Goal: Information Seeking & Learning: Learn about a topic

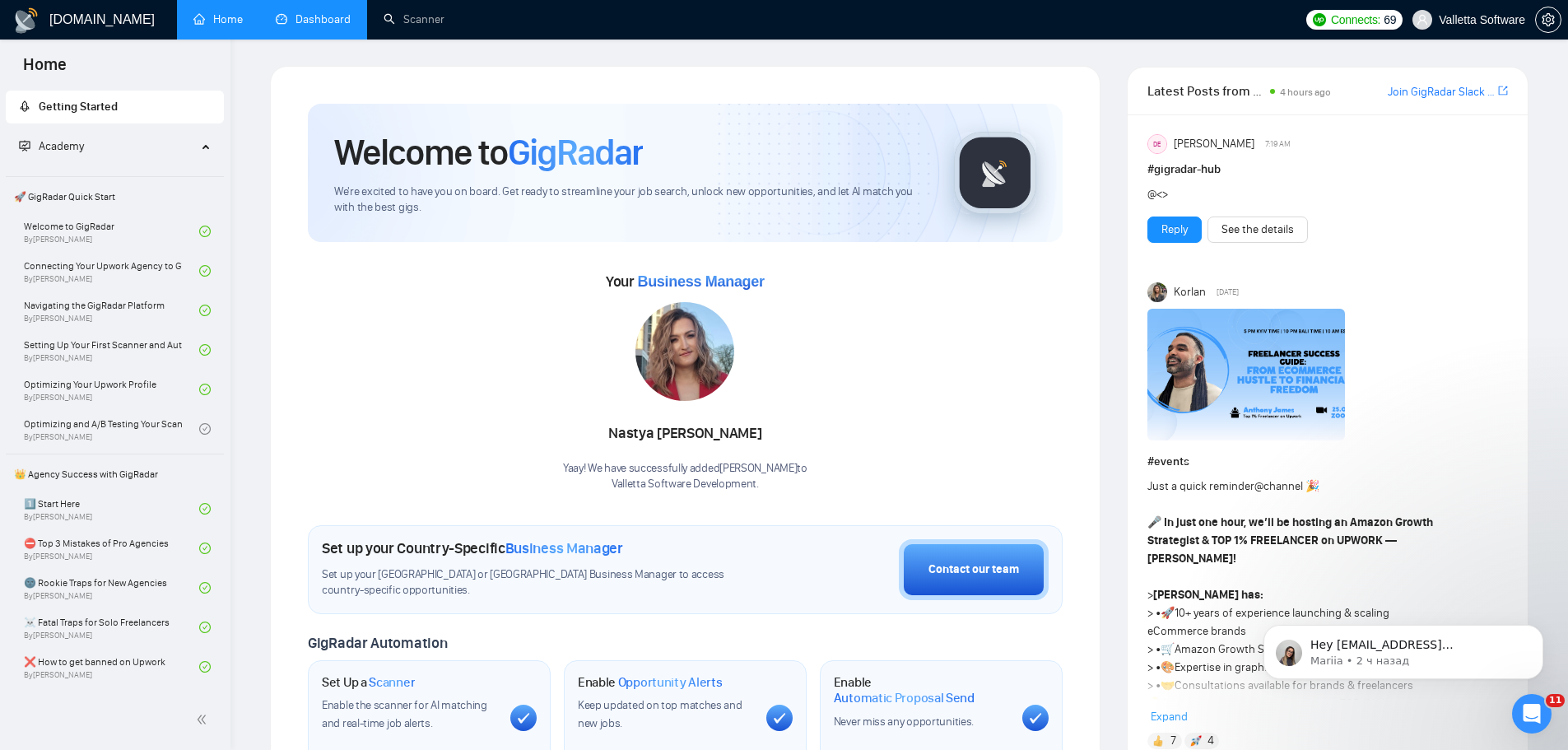
click at [301, 26] on link "Dashboard" at bounding box center [313, 19] width 75 height 14
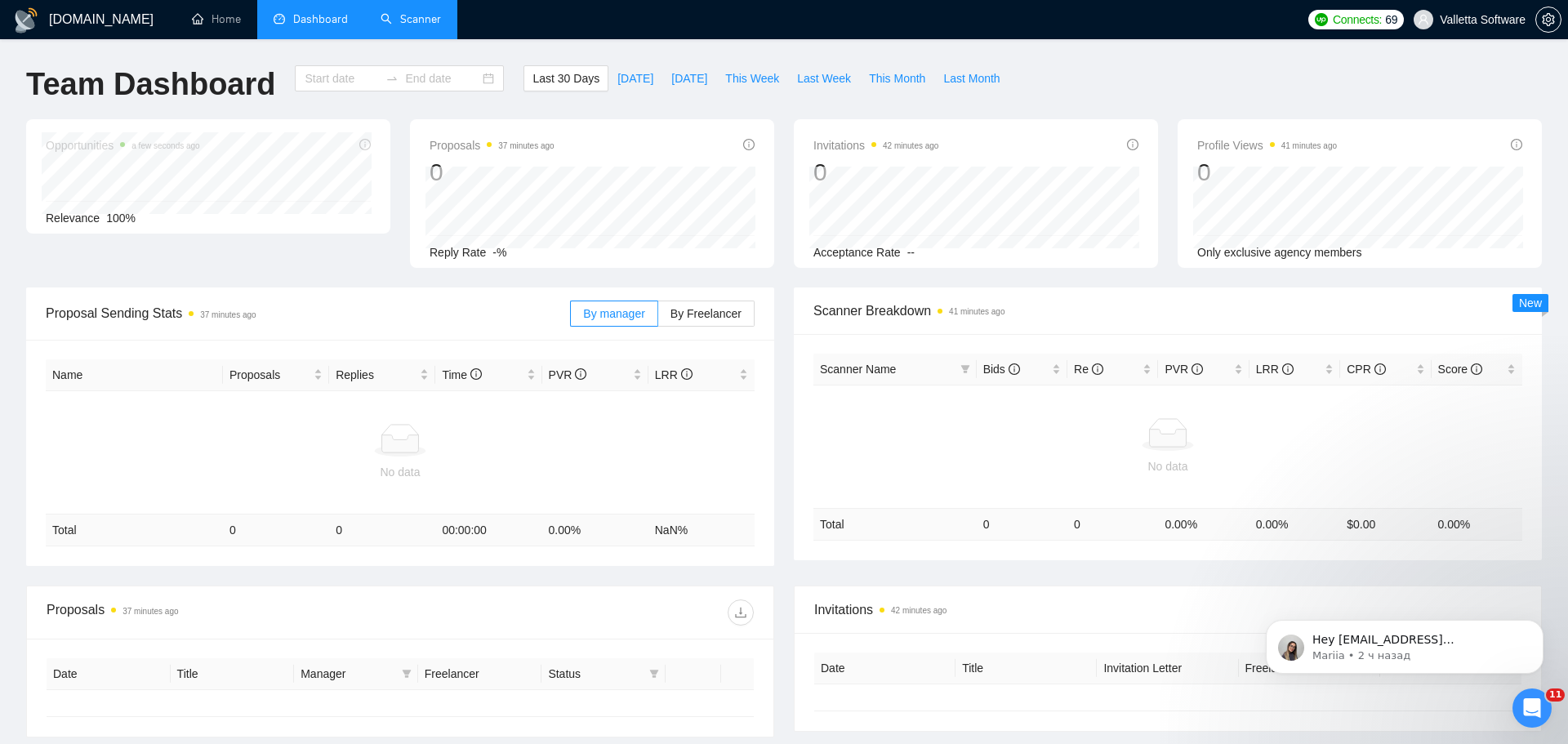
type input "[DATE]"
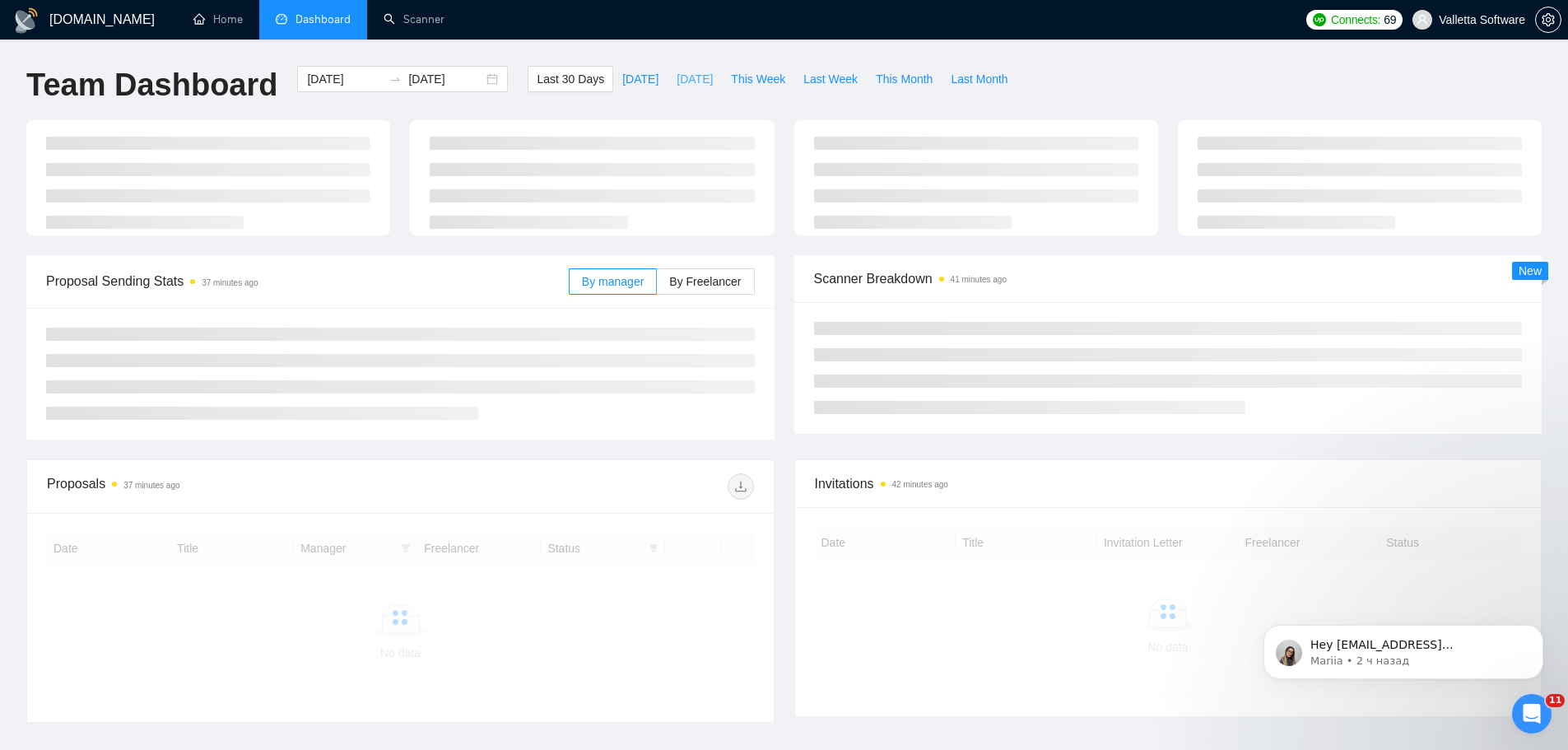
click at [677, 76] on span "[DATE]" at bounding box center [695, 78] width 36 height 18
type input "[DATE]"
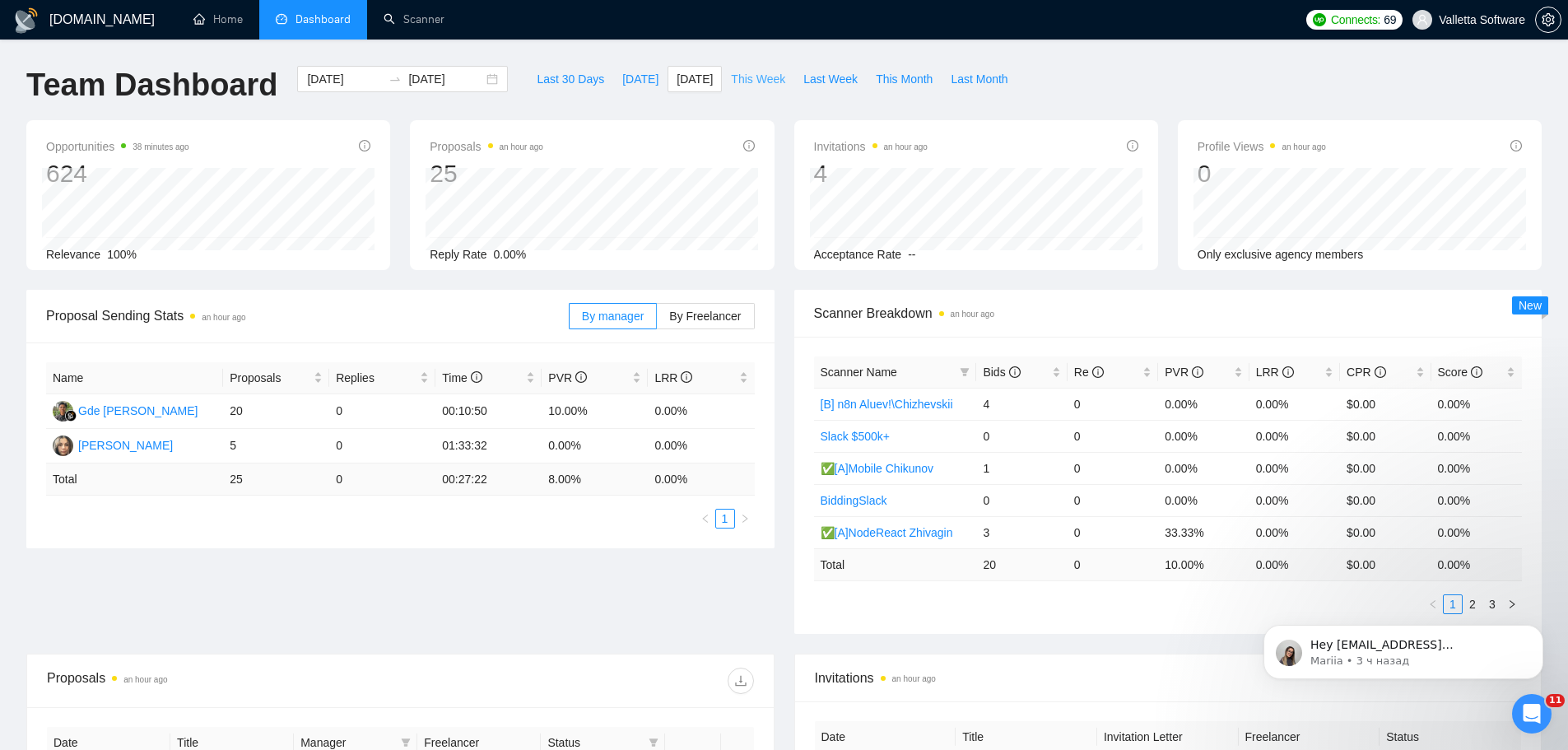
click at [760, 77] on span "This Week" at bounding box center [758, 78] width 54 height 18
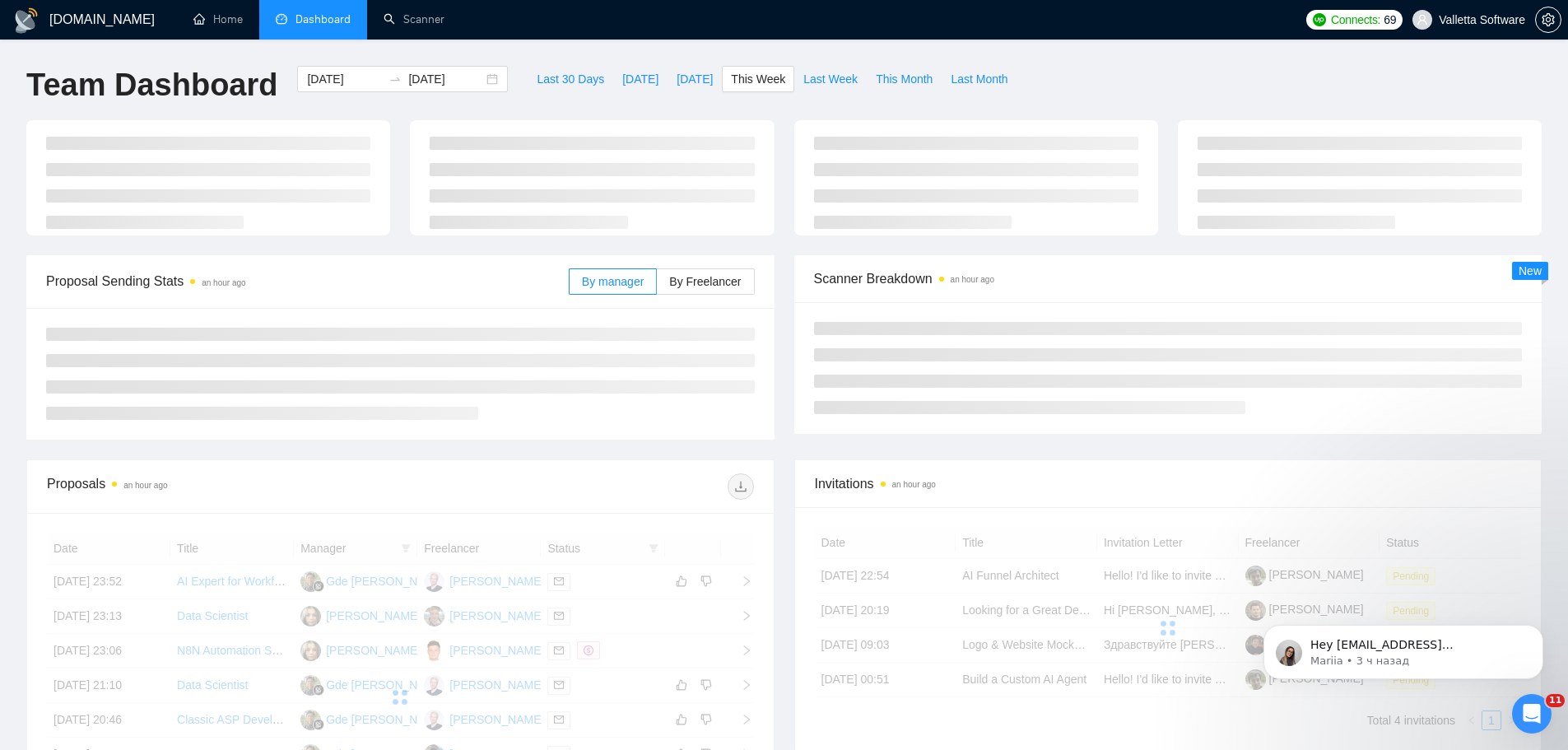
type input "[DATE]"
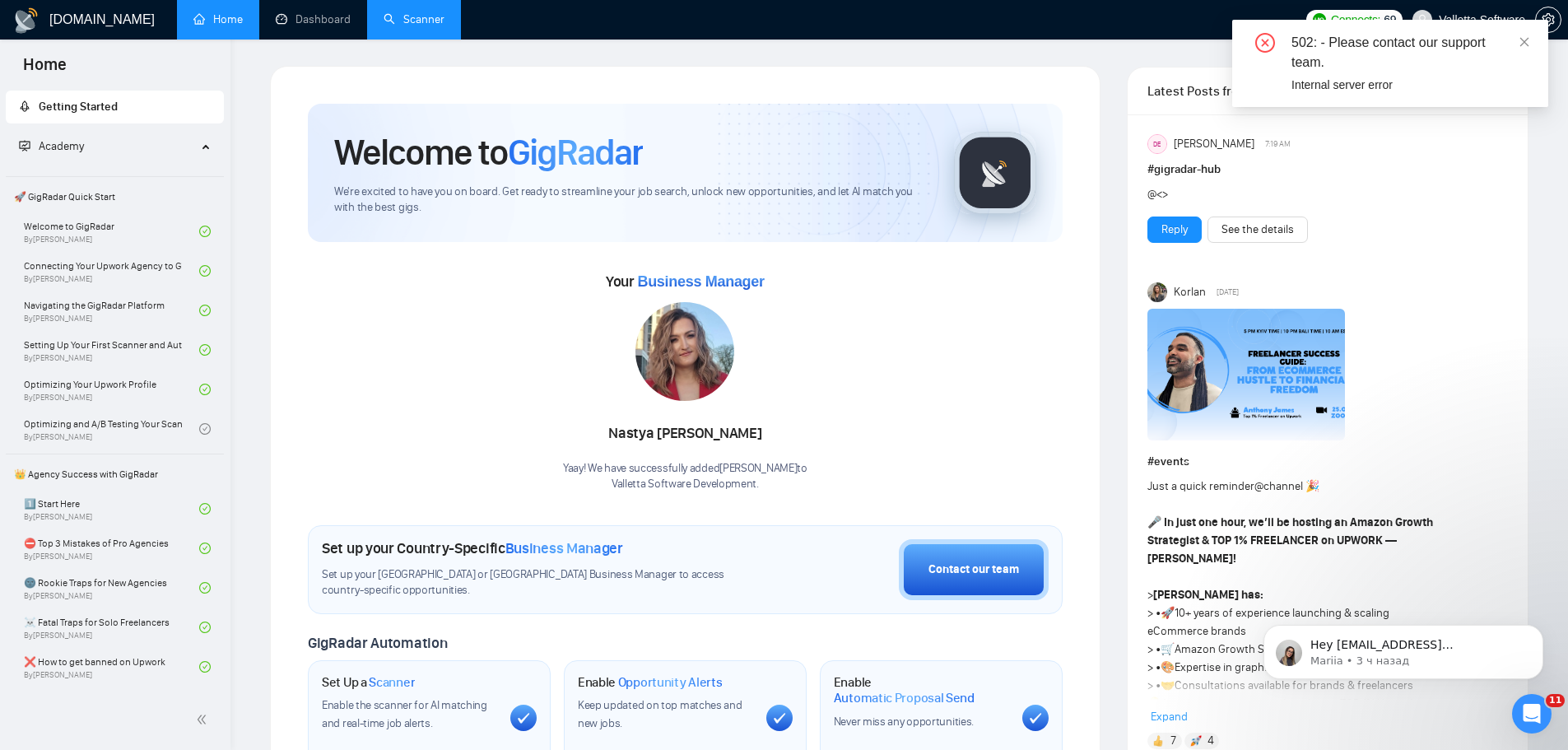
click at [412, 22] on link "Scanner" at bounding box center [414, 19] width 61 height 14
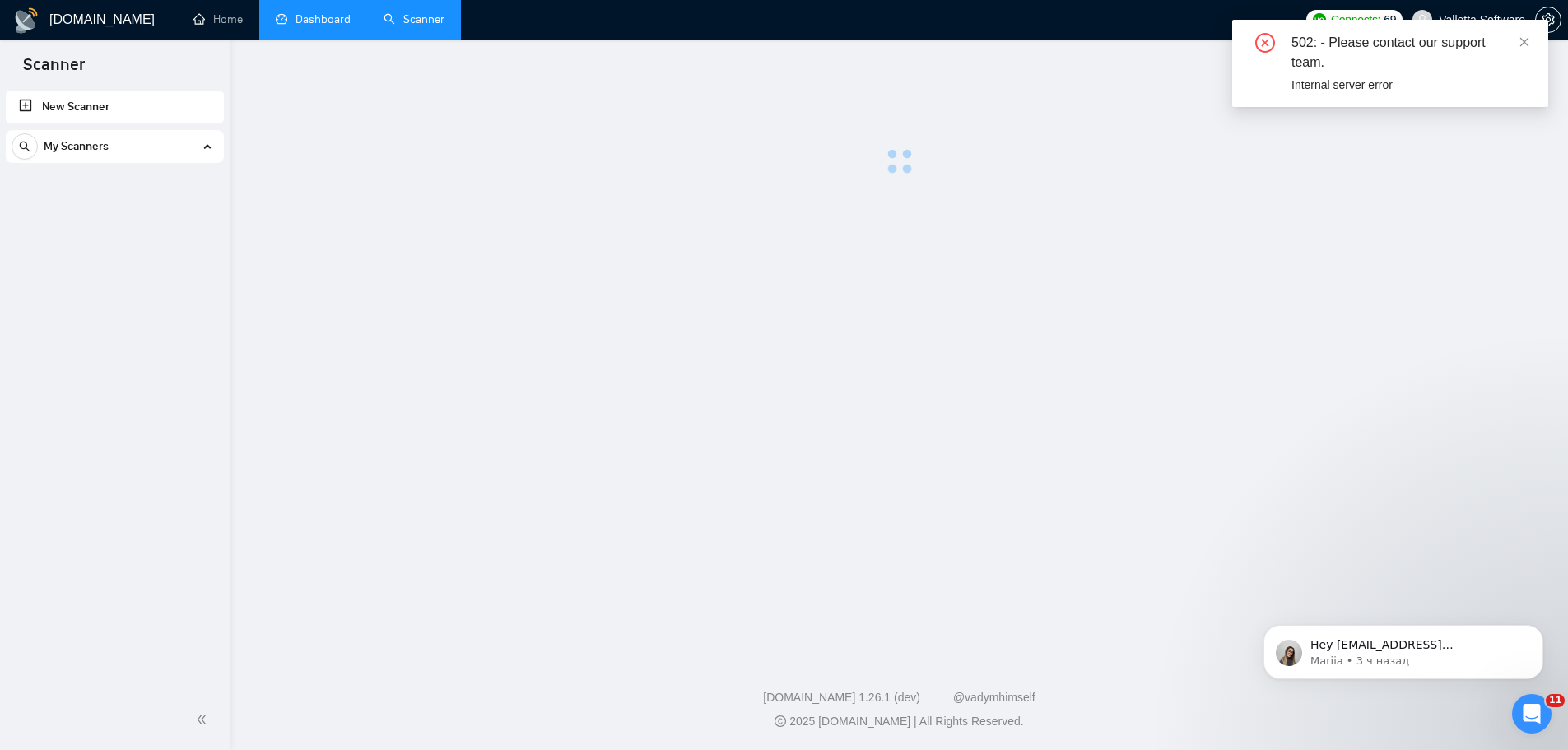
click at [335, 27] on link "Dashboard" at bounding box center [313, 19] width 75 height 14
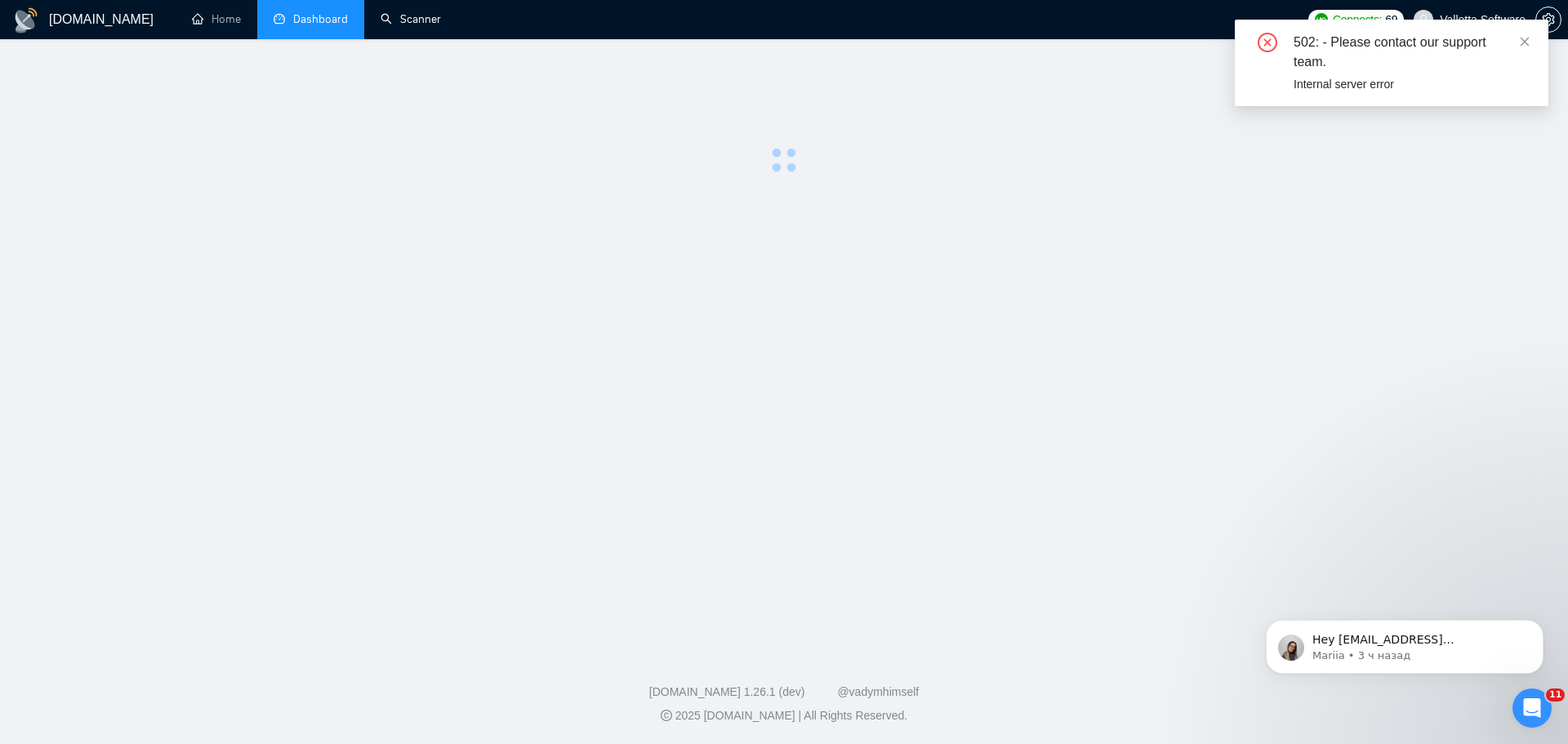
click at [394, 26] on link "Scanner" at bounding box center [411, 19] width 61 height 14
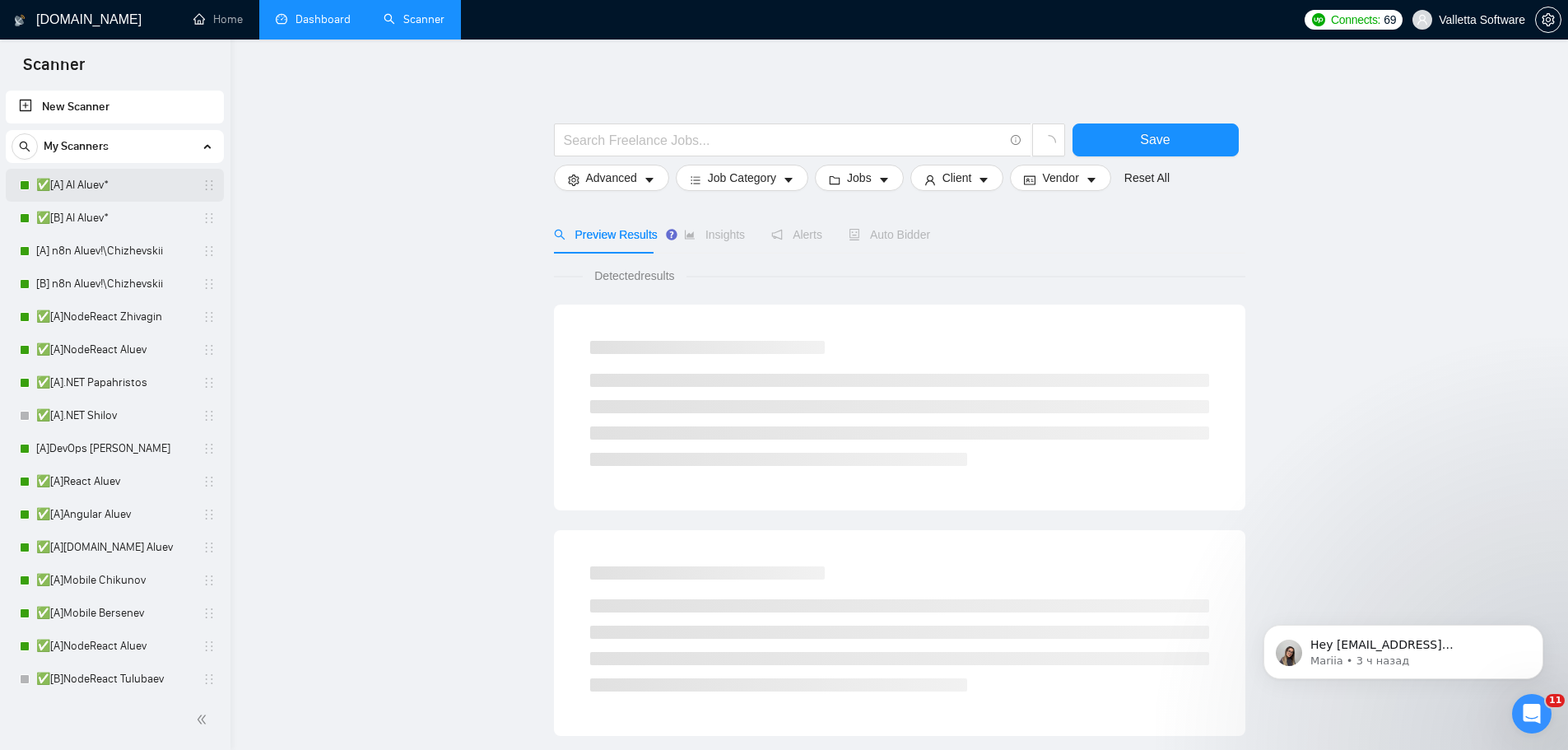
click at [63, 179] on link "✅[A] AI Aluev*" at bounding box center [114, 185] width 156 height 33
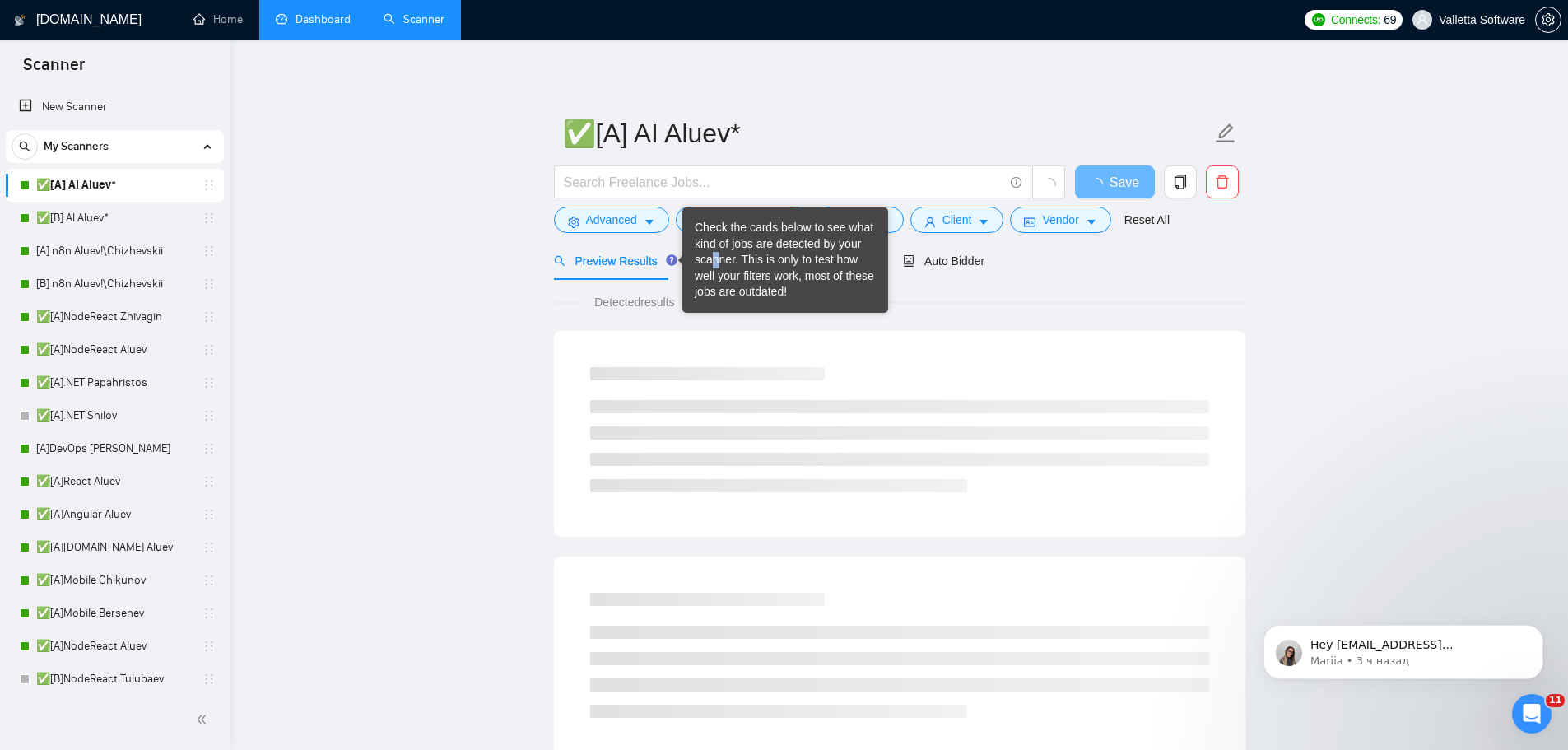
click at [716, 267] on div "Check the cards below to see what kind of jobs are detected by your scanner. Th…" at bounding box center [786, 260] width 181 height 81
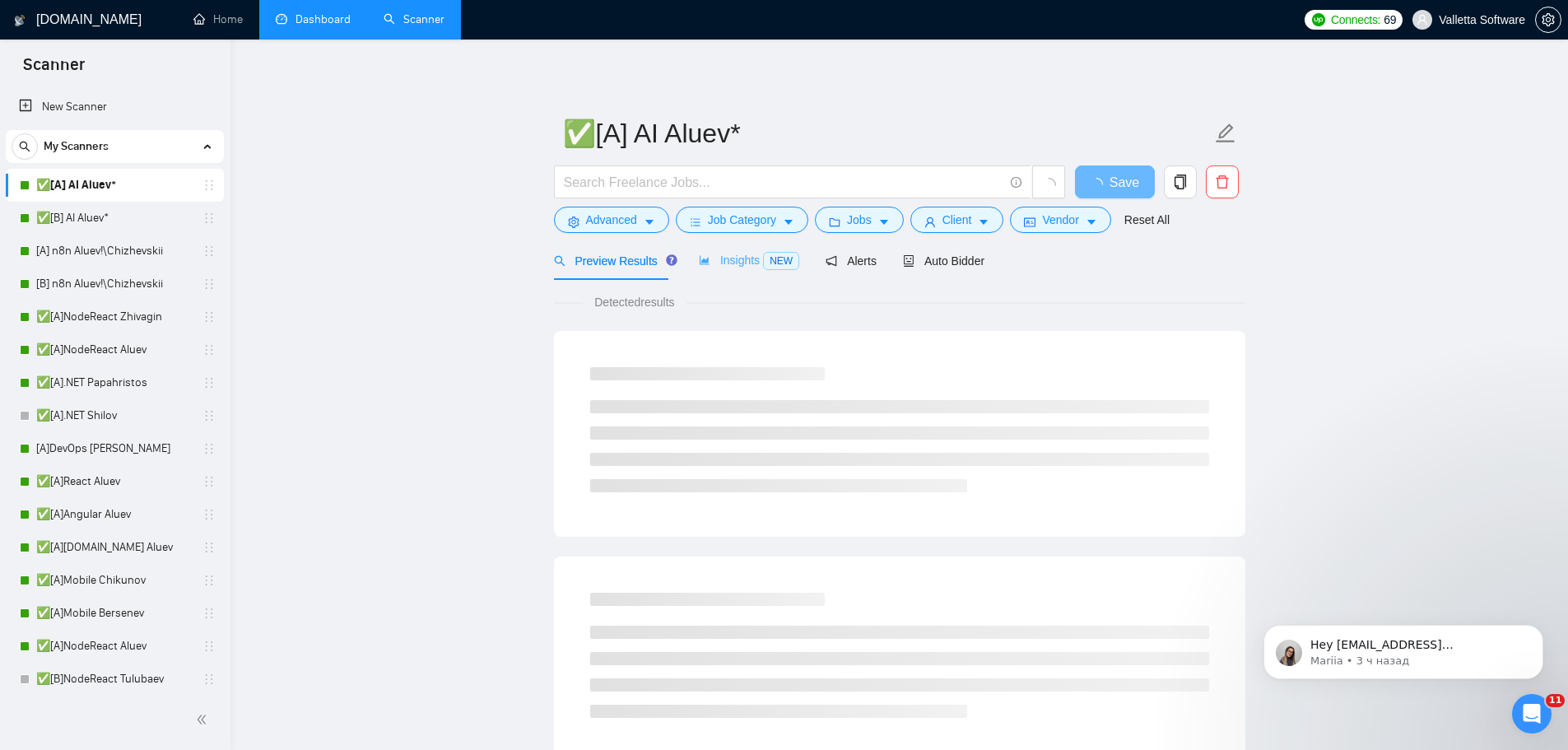
click at [717, 272] on div "Insights NEW" at bounding box center [749, 260] width 100 height 39
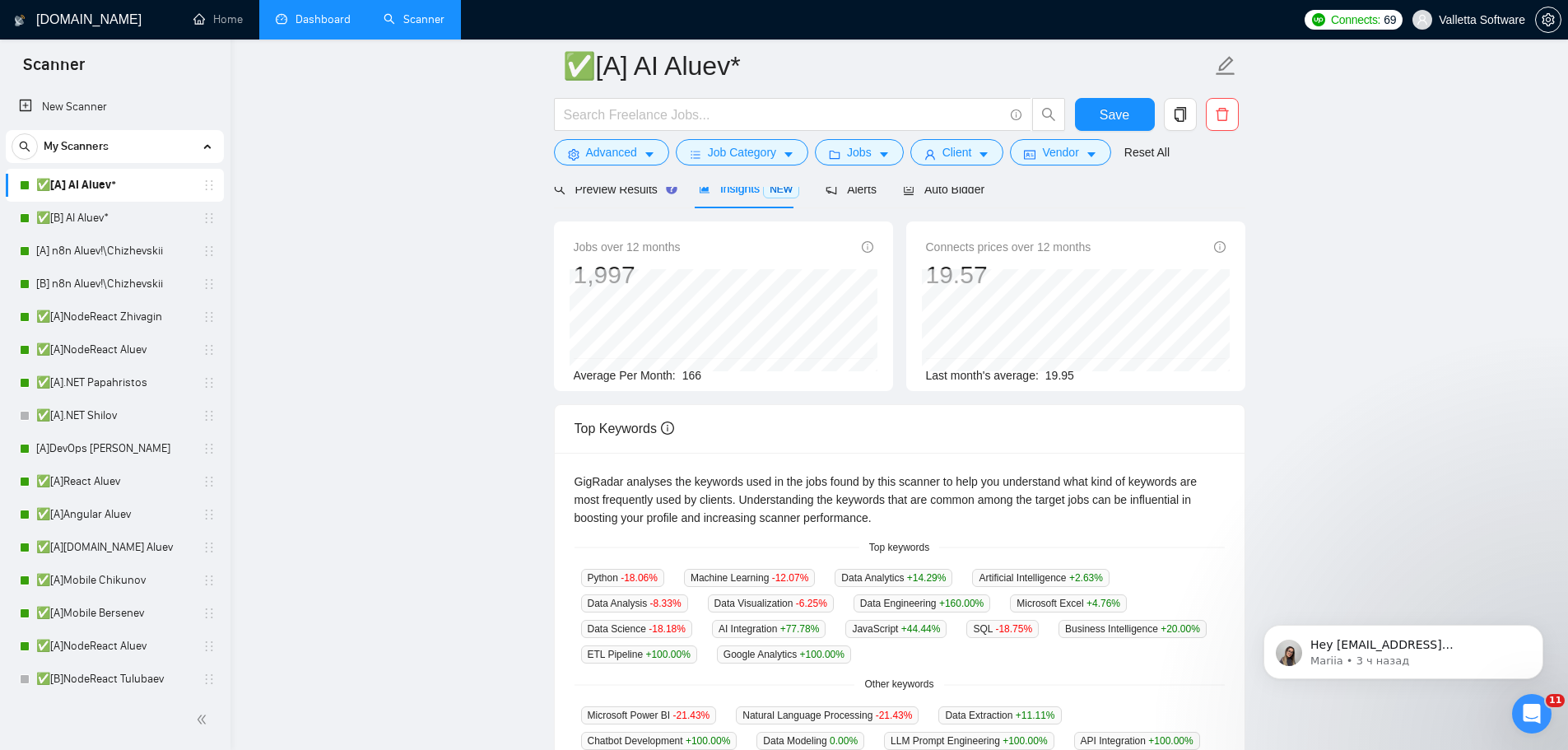
scroll to position [247, 0]
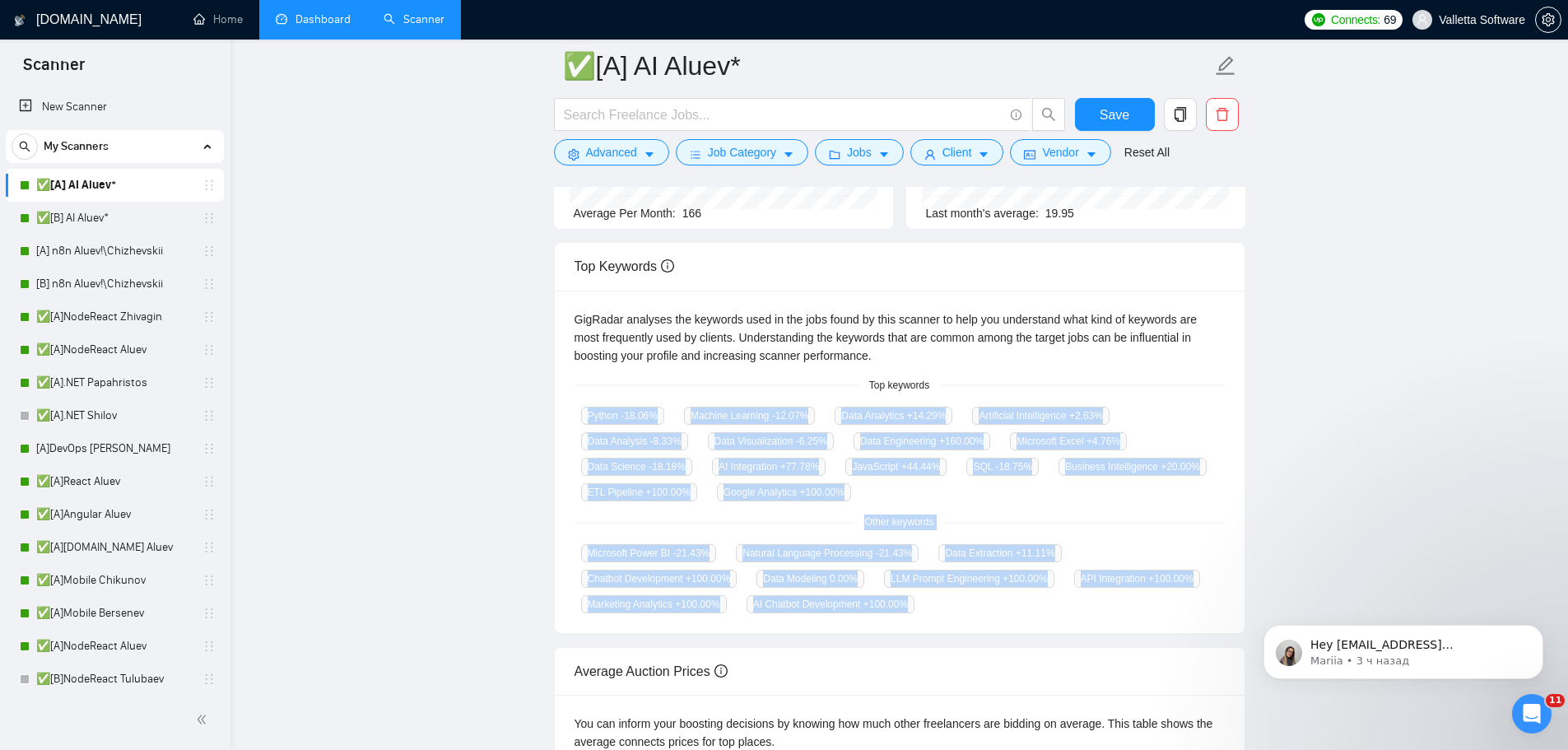
drag, startPoint x: 731, startPoint y: 468, endPoint x: 1009, endPoint y: 615, distance: 314.5
click at [1009, 615] on div "GigRadar analyses the keywords used in the jobs found by this scanner to help y…" at bounding box center [900, 462] width 690 height 343
copy div "Python -18.06 % Machine Learning -12.07 % Data Analytics +14.29 % Artificial In…"
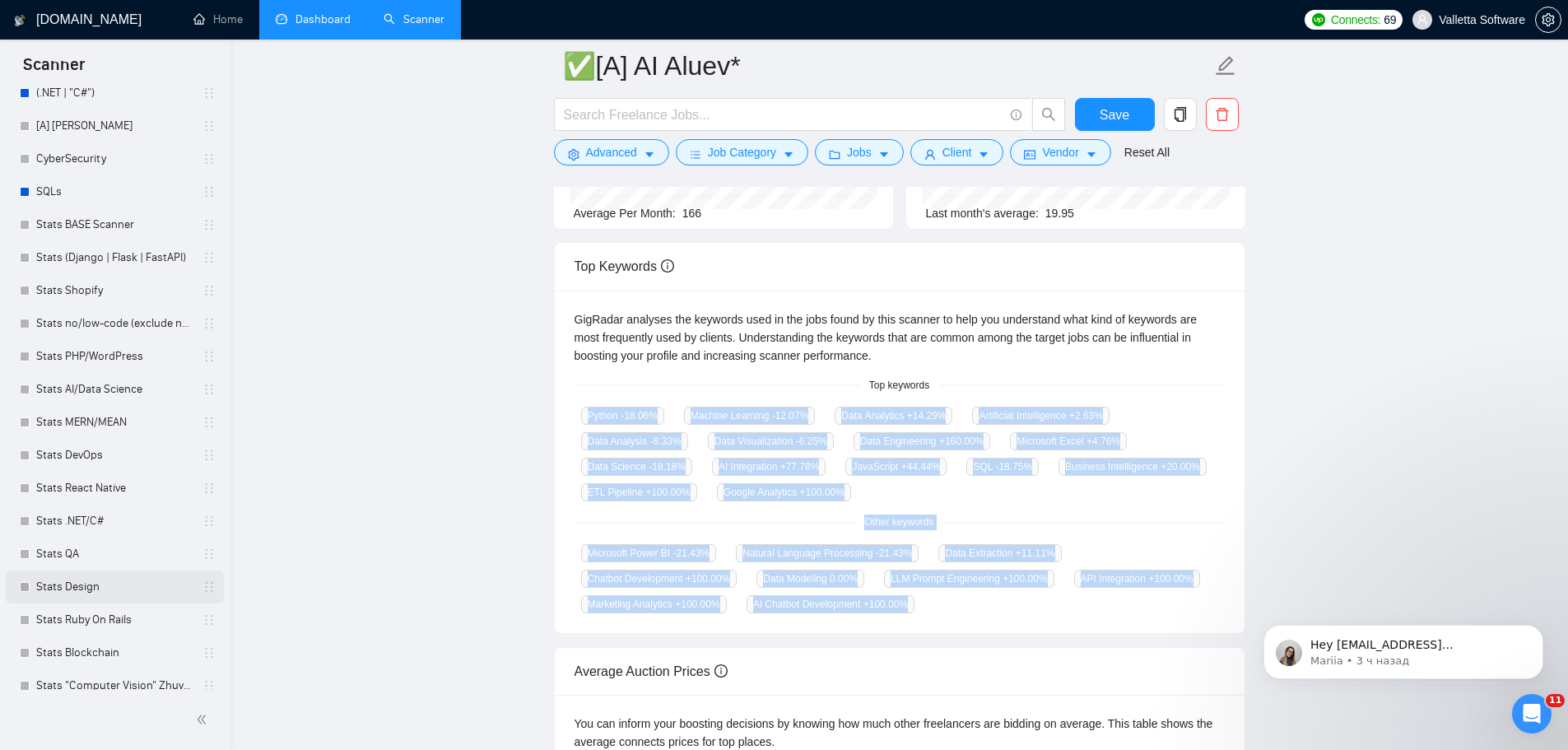
scroll to position [822, 0]
click at [106, 581] on link "Stats Design" at bounding box center [114, 580] width 156 height 33
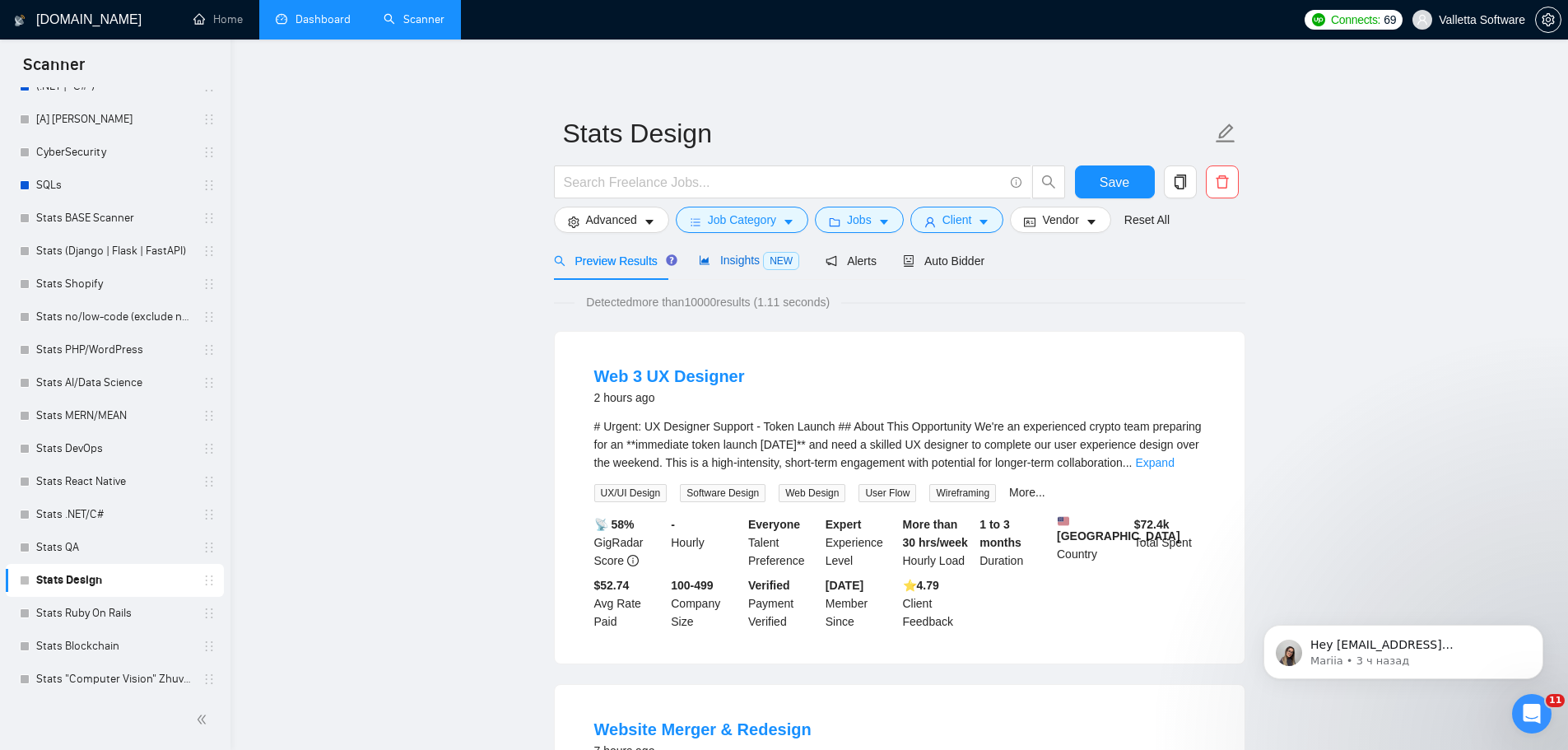
click at [719, 260] on span "Insights NEW" at bounding box center [749, 259] width 100 height 13
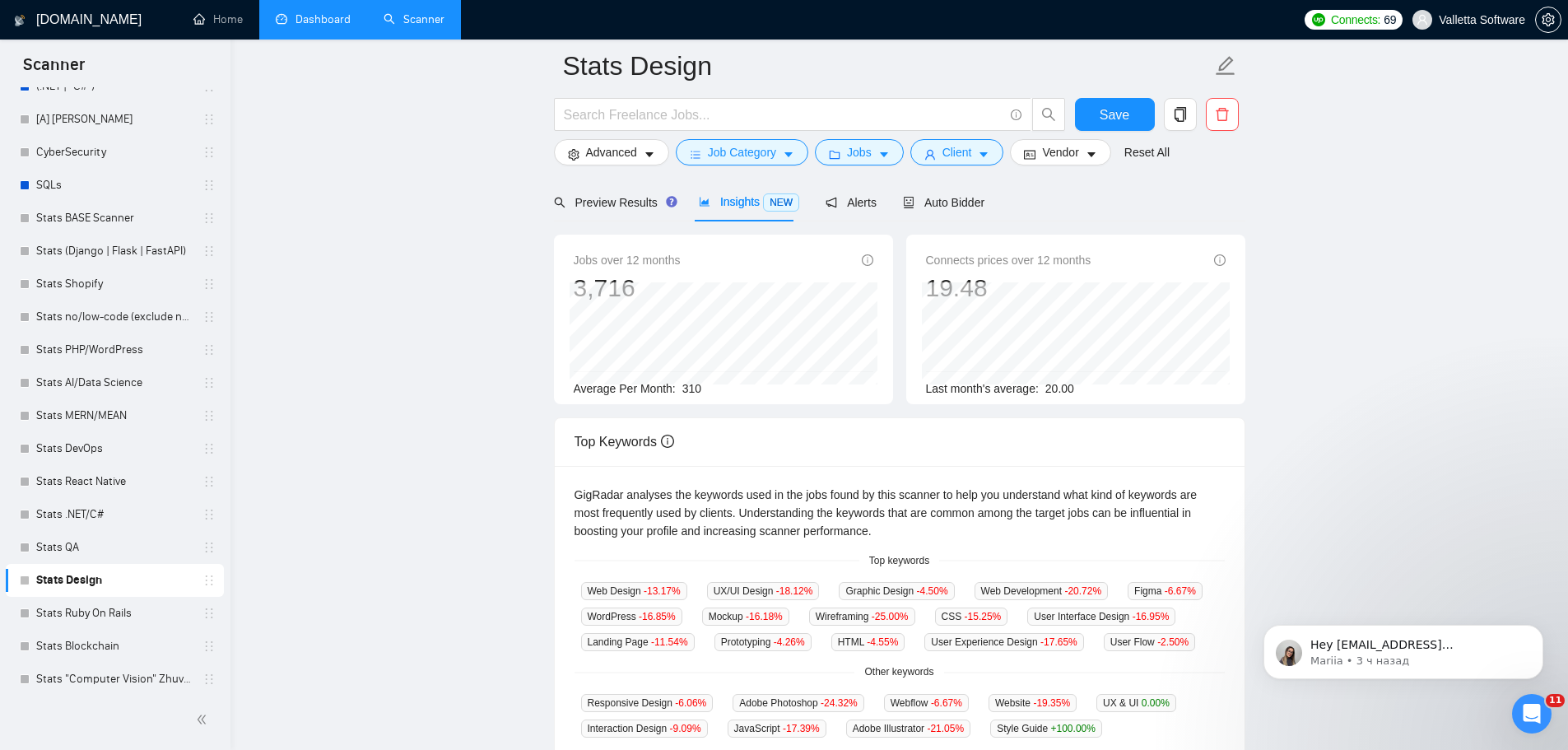
scroll to position [247, 0]
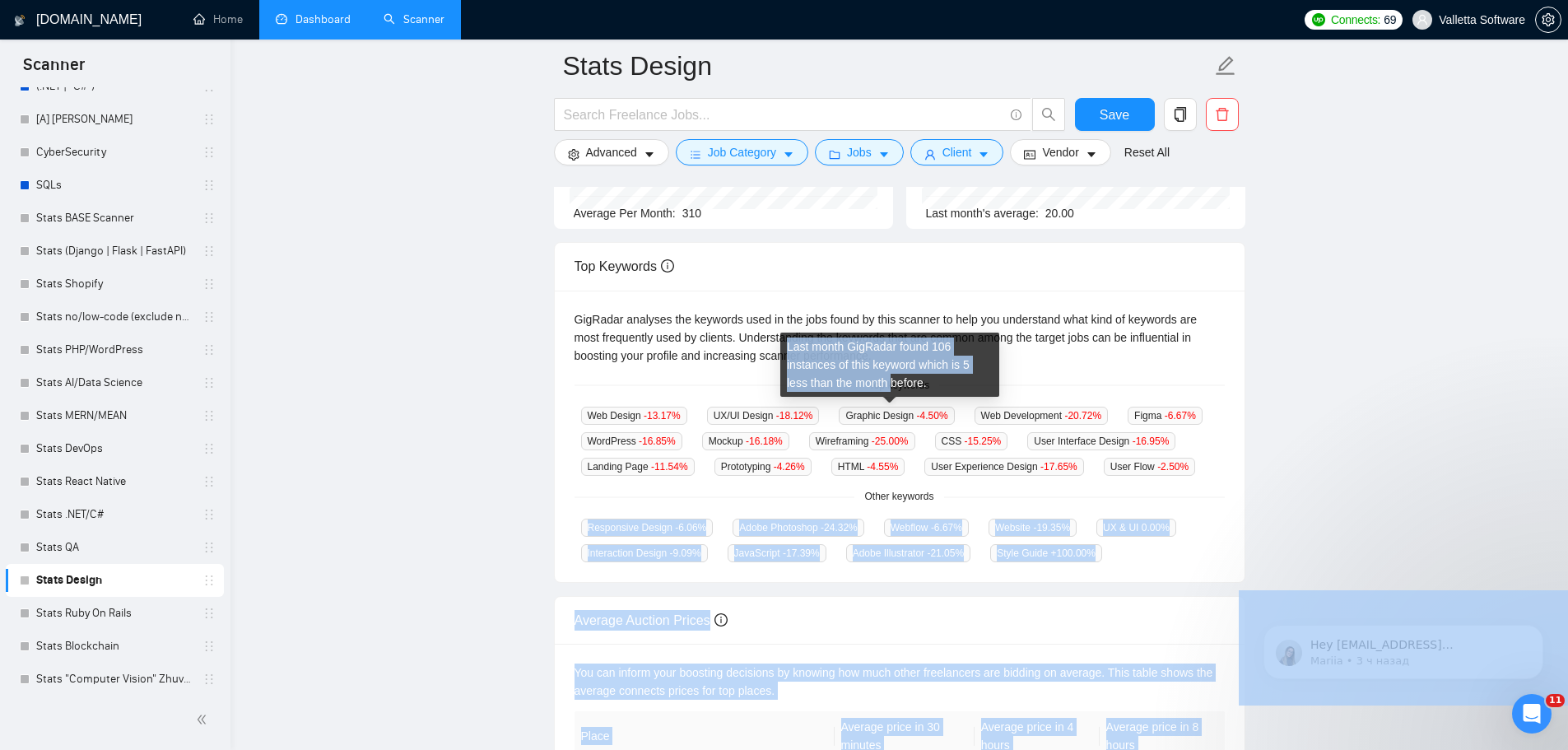
drag, startPoint x: 881, startPoint y: 394, endPoint x: 1090, endPoint y: 542, distance: 256.1
click at [1049, 503] on body "Scanner New Scanner My Scanners ✅[A] AI Aluev* ✅[B] AI Aluev* [A] n8n Aluev!\Ch…" at bounding box center [784, 128] width 1568 height 750
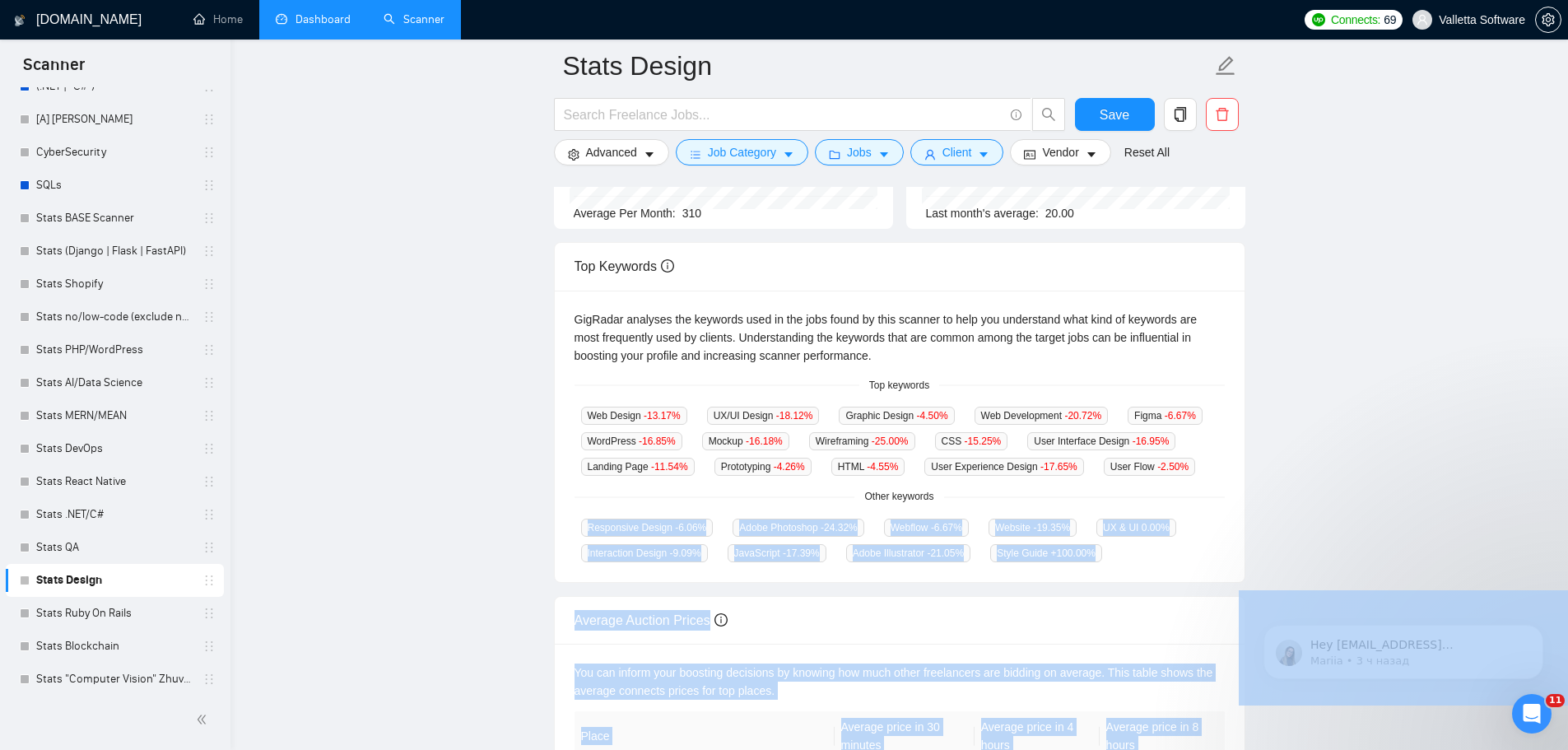
click at [1100, 556] on div "Style Guide +100.00 %" at bounding box center [1046, 553] width 125 height 19
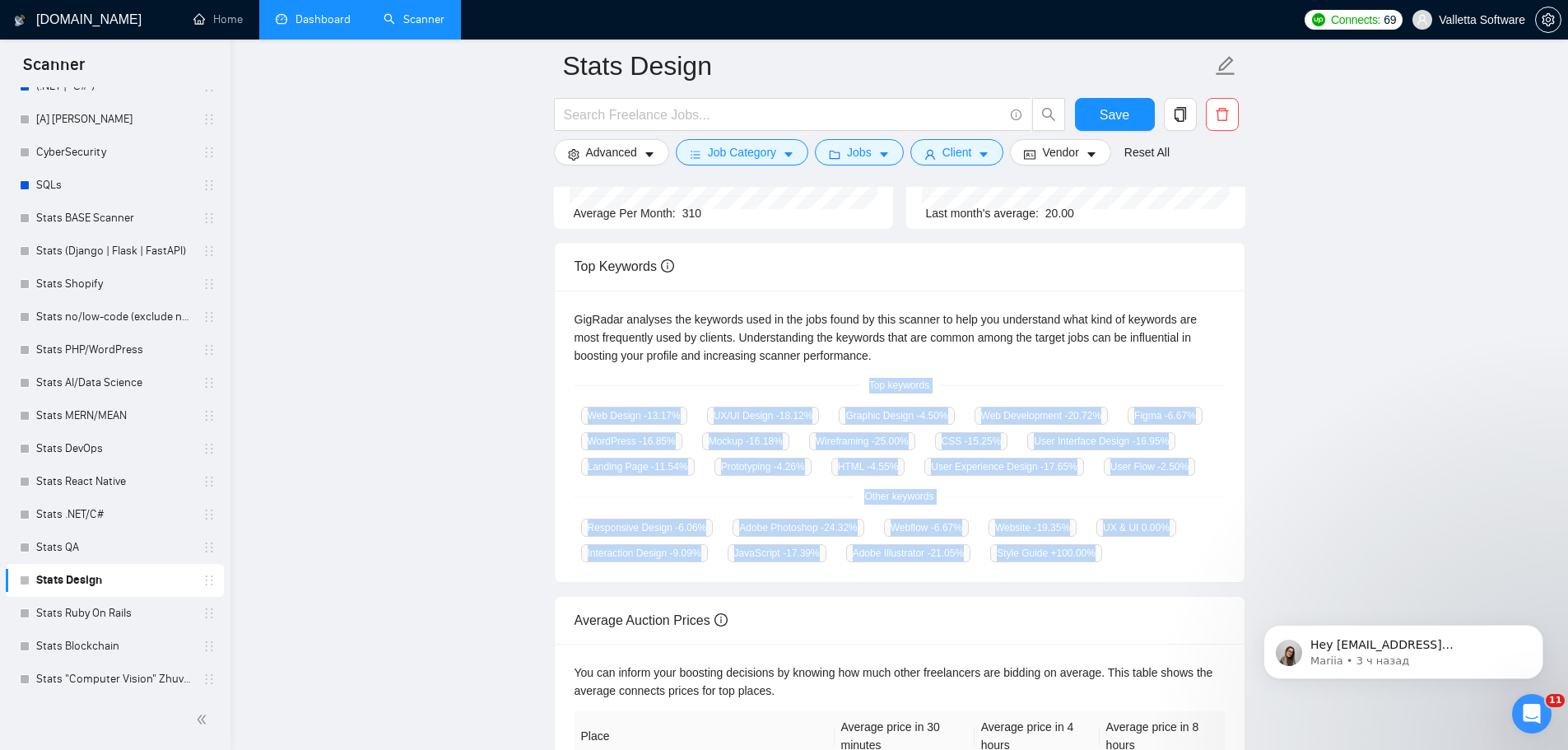
drag, startPoint x: 1101, startPoint y: 554, endPoint x: 852, endPoint y: 388, distance: 299.3
click at [852, 388] on div "GigRadar analyses the keywords used in the jobs found by this scanner to help y…" at bounding box center [900, 436] width 690 height 292
click at [565, 403] on div "GigRadar analyses the keywords used in the jobs found by this scanner to help y…" at bounding box center [900, 436] width 690 height 292
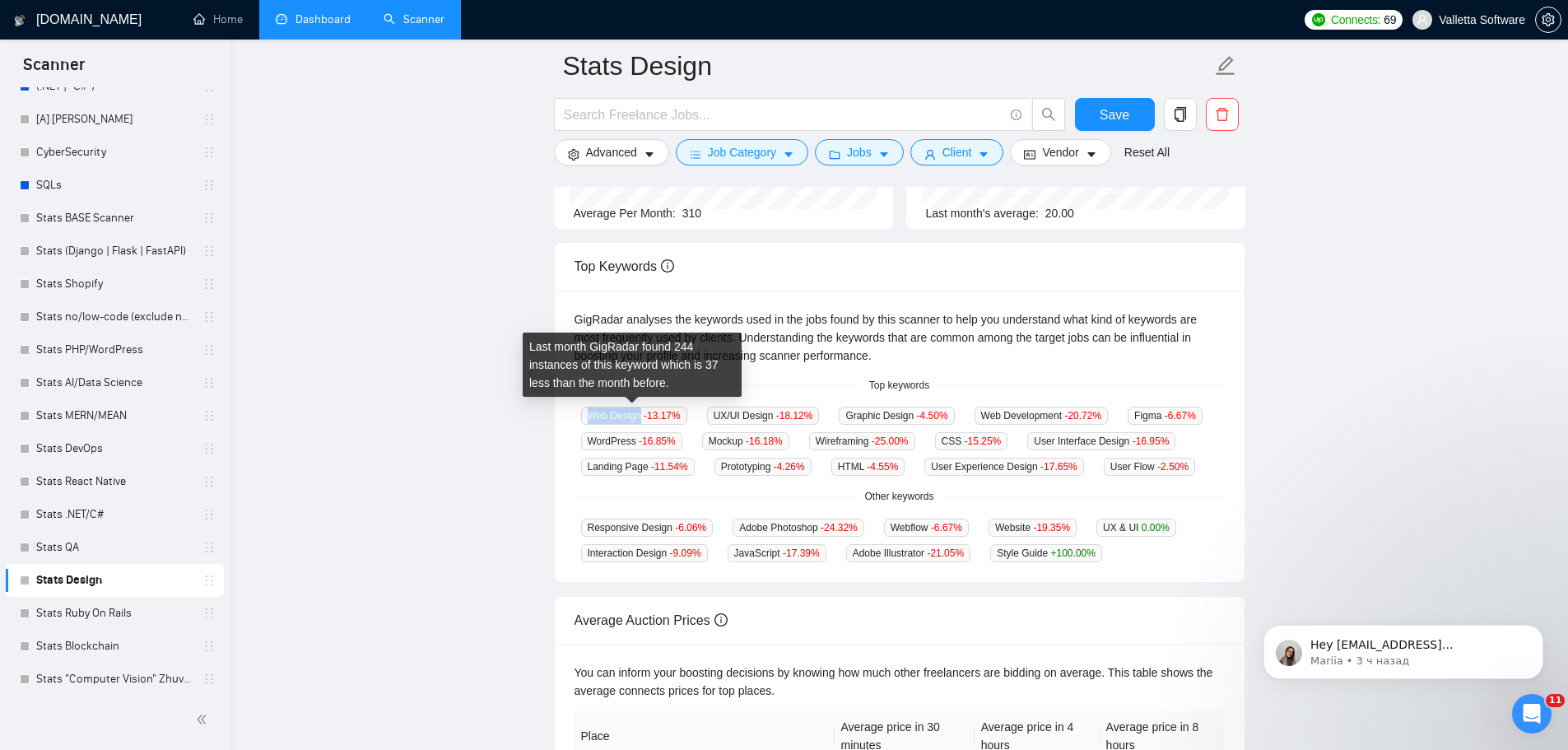
drag, startPoint x: 582, startPoint y: 409, endPoint x: 641, endPoint y: 411, distance: 59.0
click at [641, 411] on span "Web Design -13.17 %" at bounding box center [634, 416] width 106 height 18
copy span "Web Design"
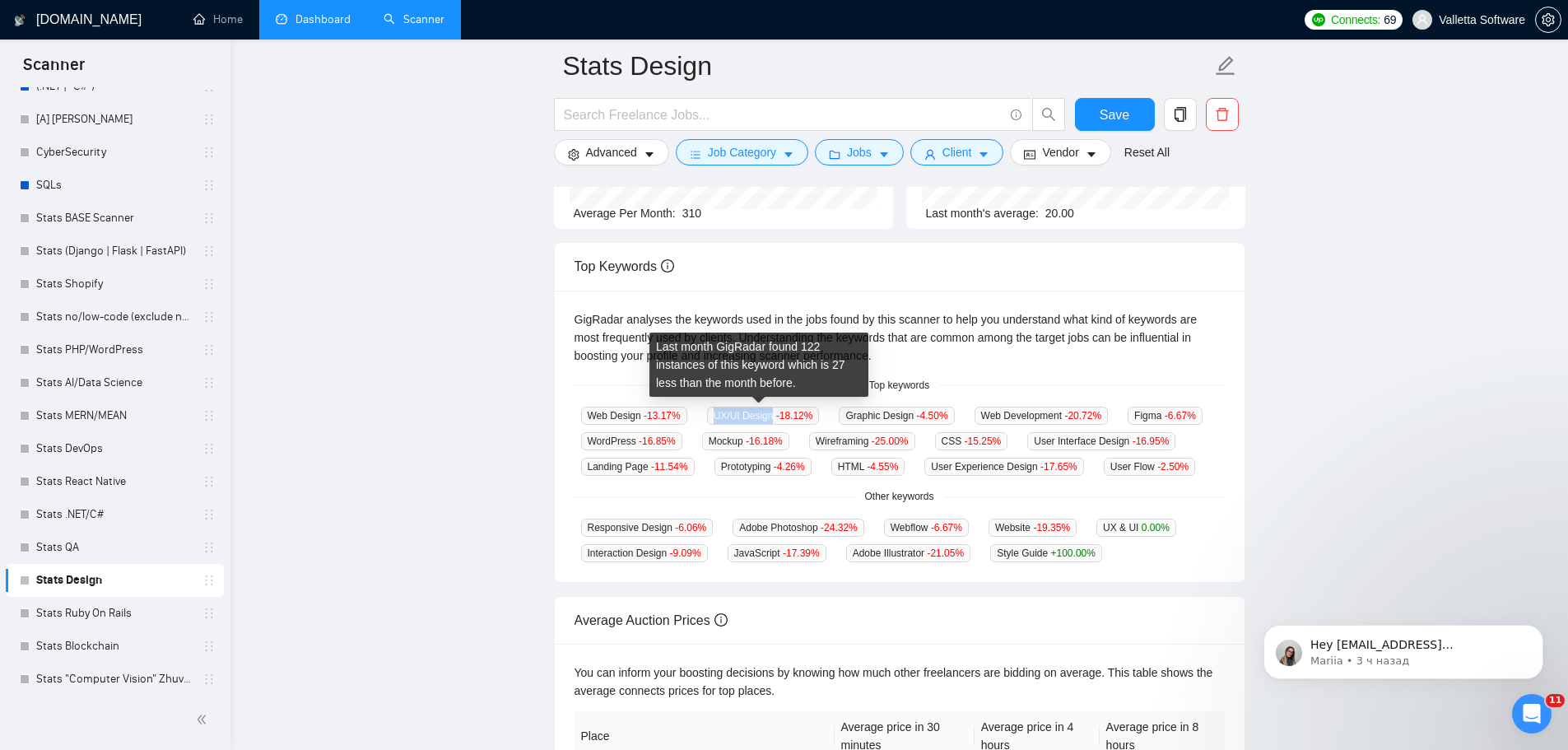
drag, startPoint x: 729, startPoint y: 414, endPoint x: 875, endPoint y: 400, distance: 146.7
click at [768, 413] on span "UX/UI Design -18.12 %" at bounding box center [763, 416] width 113 height 18
copy span "UX/UI Design"
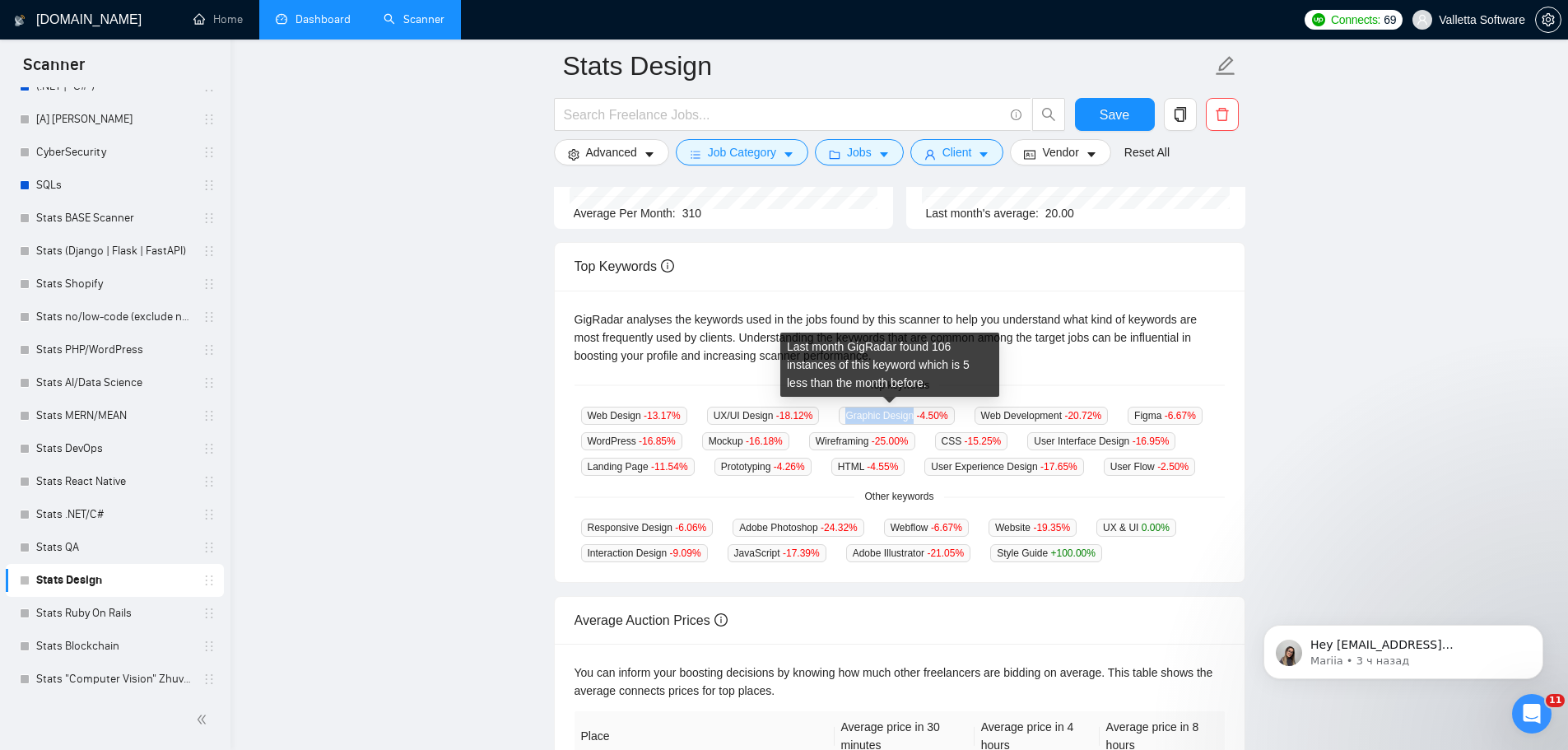
drag, startPoint x: 881, startPoint y: 419, endPoint x: 906, endPoint y: 416, distance: 25.2
click at [906, 416] on div "Graphic Design -4.50 %" at bounding box center [896, 416] width 129 height 19
copy span "Graphic Design"
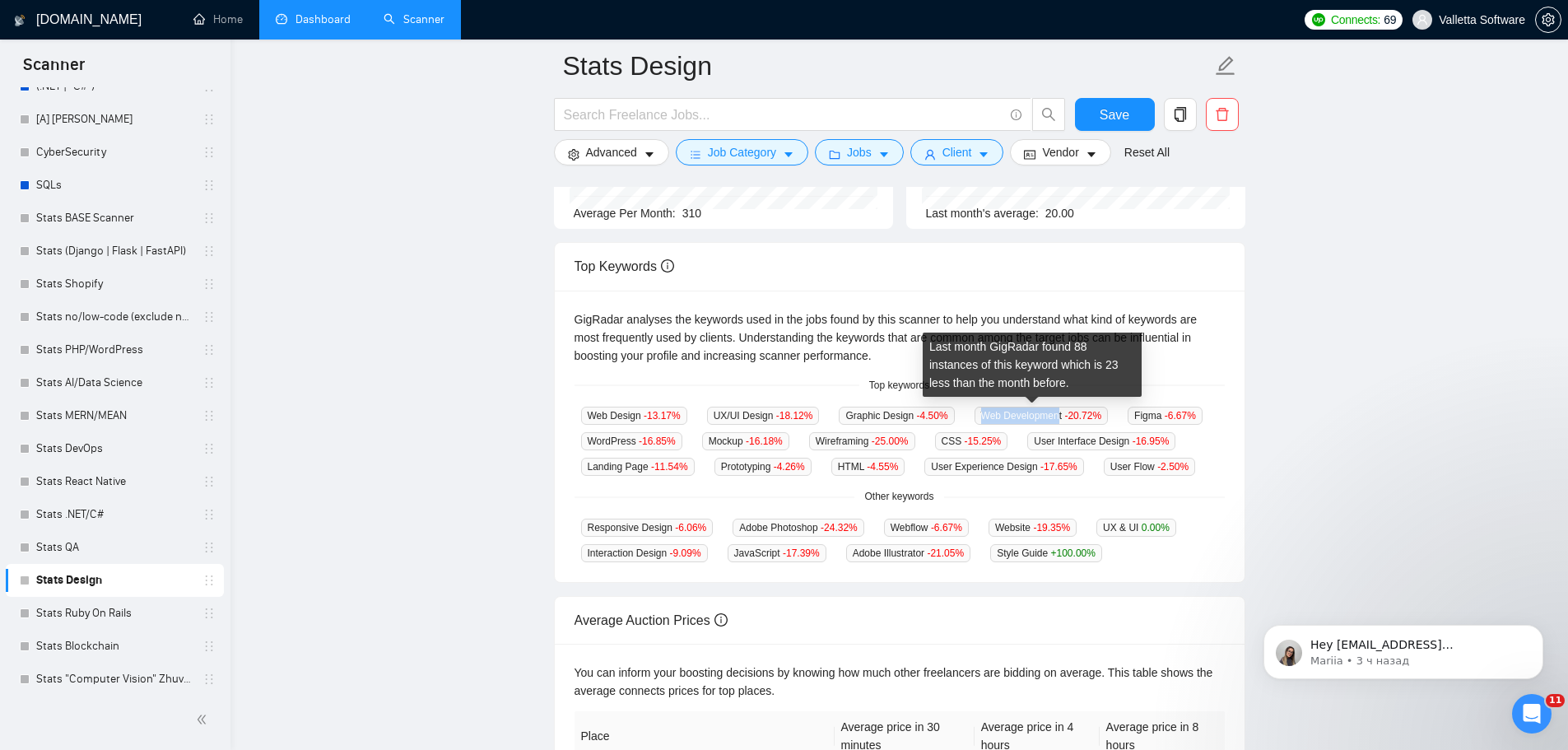
drag, startPoint x: 1013, startPoint y: 412, endPoint x: 1051, endPoint y: 412, distance: 38.0
click at [1051, 412] on span "Web Development -20.72 %" at bounding box center [1042, 416] width 135 height 18
copy span "Web Developmen"
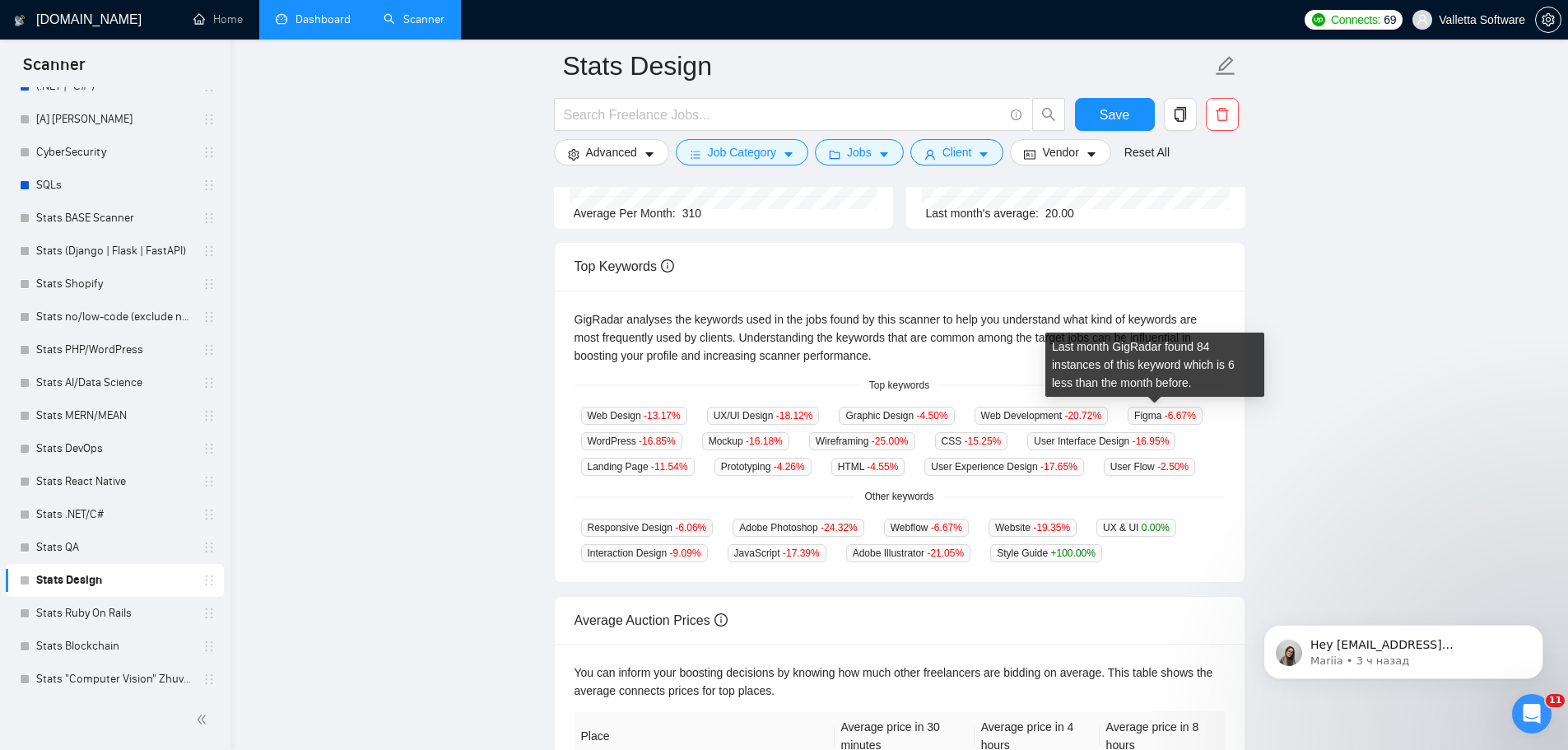
click at [1133, 417] on span "Figma -6.67 %" at bounding box center [1165, 416] width 75 height 18
copy span "Figma"
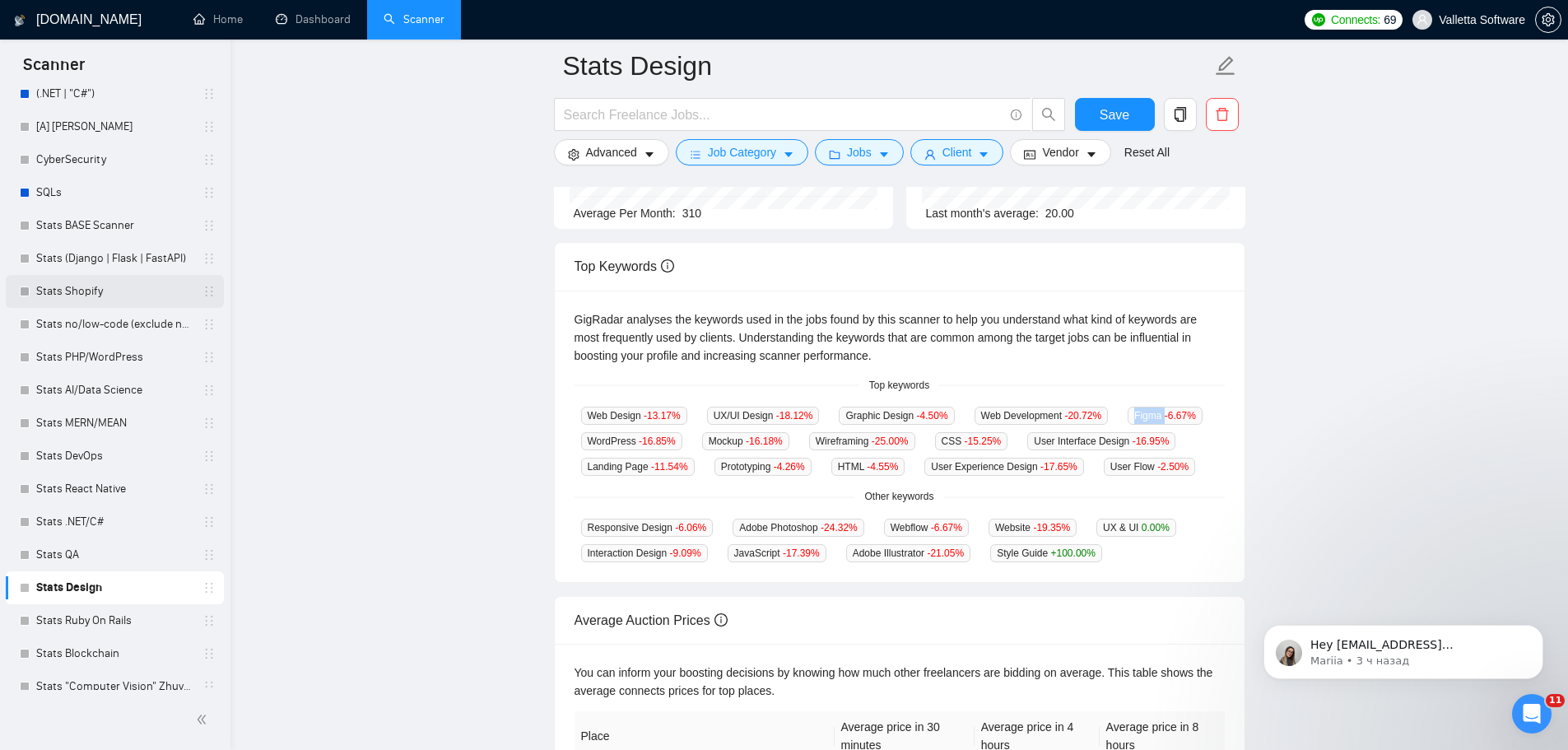
scroll to position [822, 0]
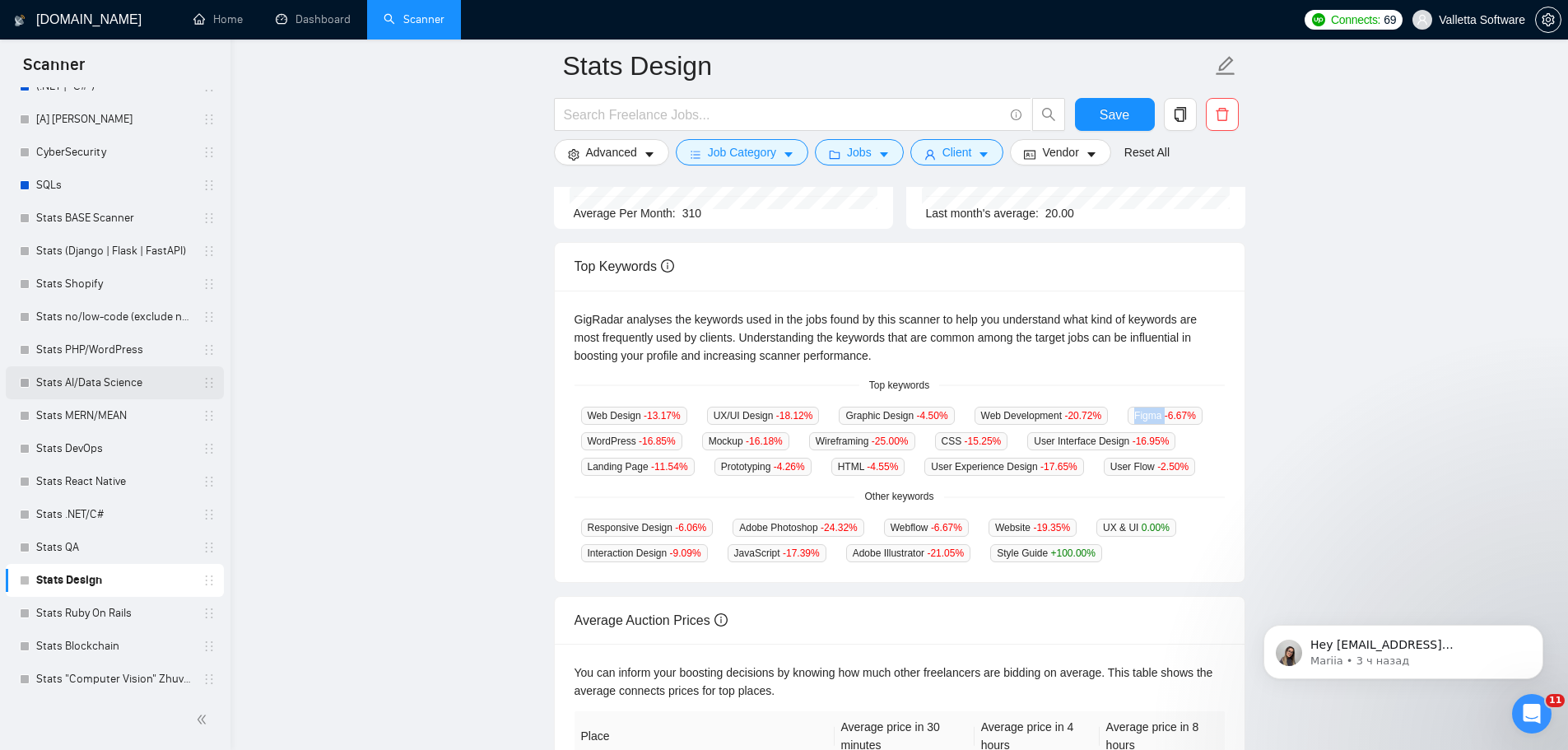
click at [110, 380] on link "Stats AI/Data Science" at bounding box center [114, 383] width 156 height 33
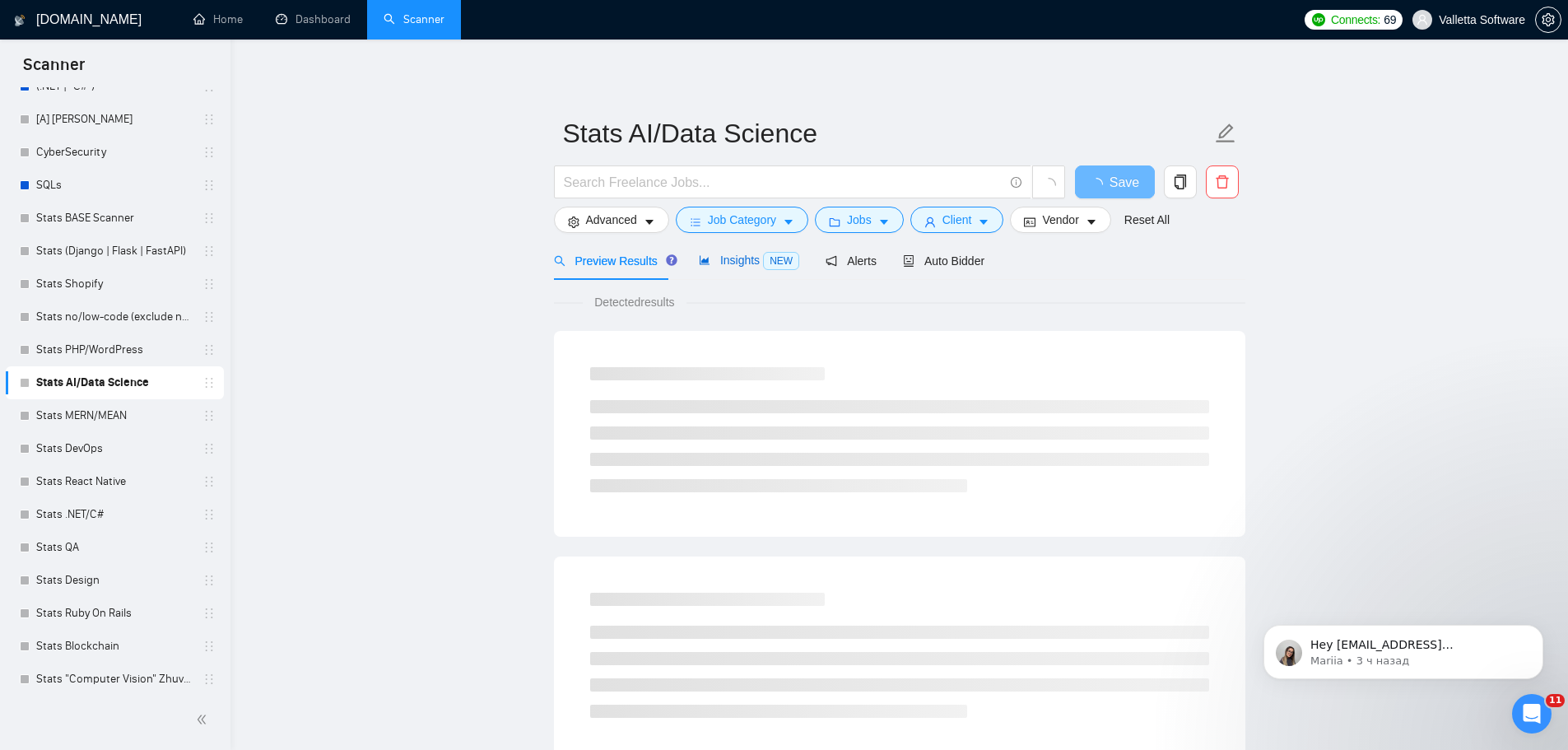
click at [731, 258] on span "Insights NEW" at bounding box center [749, 259] width 100 height 13
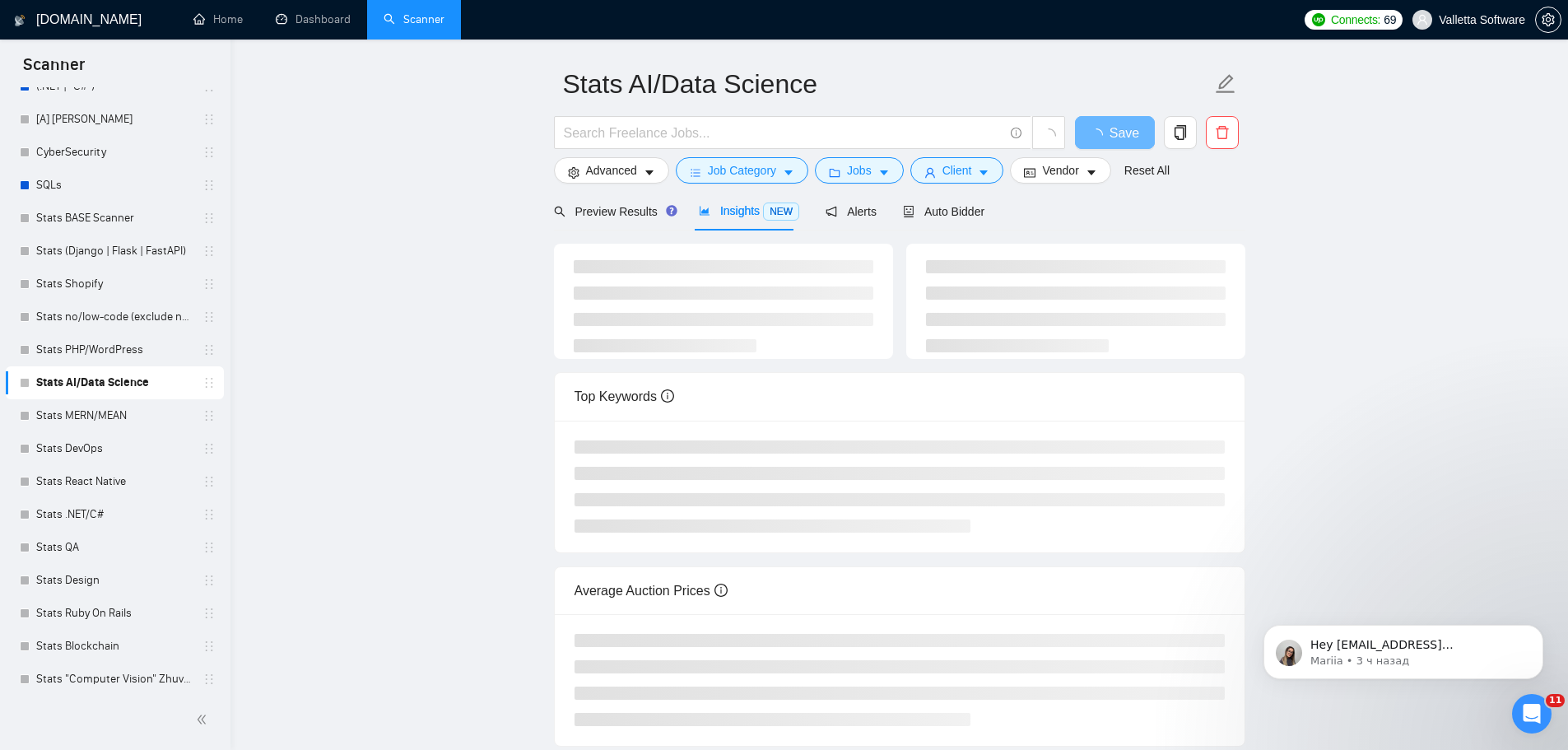
scroll to position [172, 0]
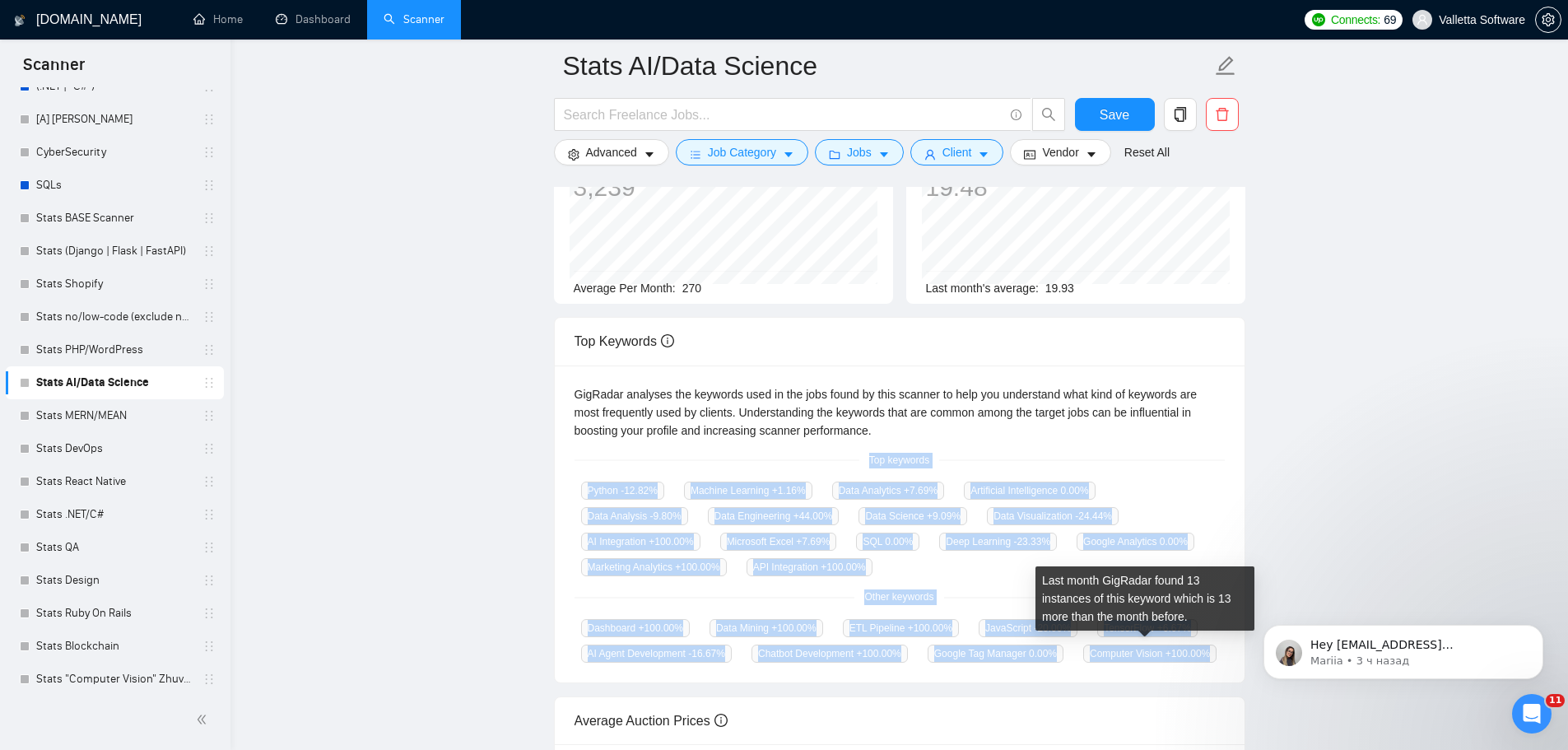
drag, startPoint x: 903, startPoint y: 477, endPoint x: 1205, endPoint y: 649, distance: 347.5
click at [1205, 649] on div "GigRadar analyses the keywords used in the jobs found by this scanner to help y…" at bounding box center [900, 524] width 690 height 317
